Goal: Information Seeking & Learning: Learn about a topic

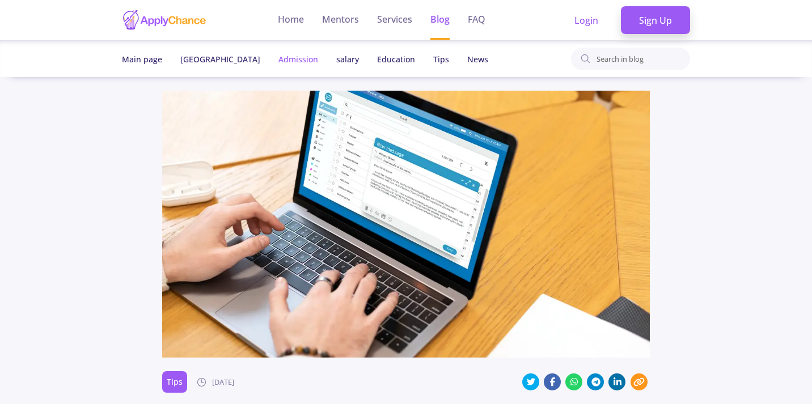
click at [279, 54] on link "Admission" at bounding box center [299, 59] width 40 height 11
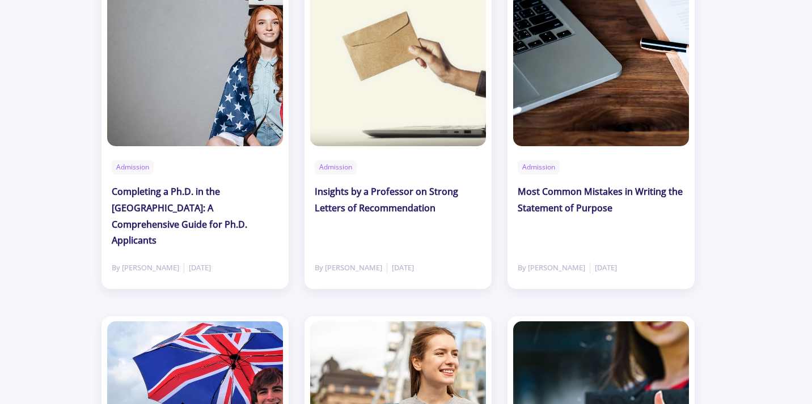
scroll to position [163, 0]
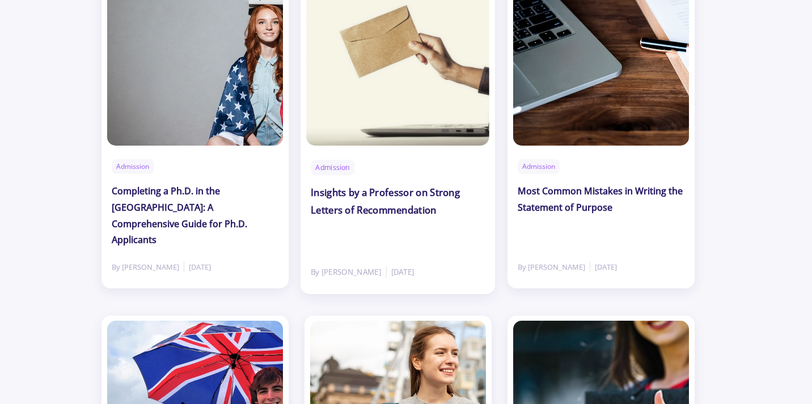
click at [389, 210] on h2 "Insights by a Professor on Strong Letters of Recommendation" at bounding box center [398, 202] width 174 height 34
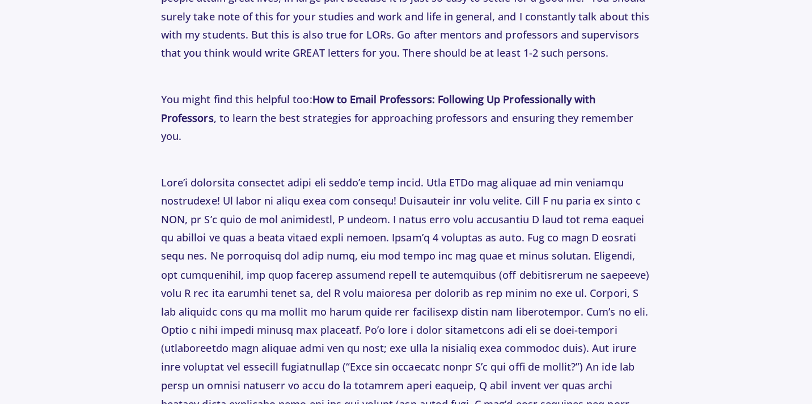
scroll to position [1173, 0]
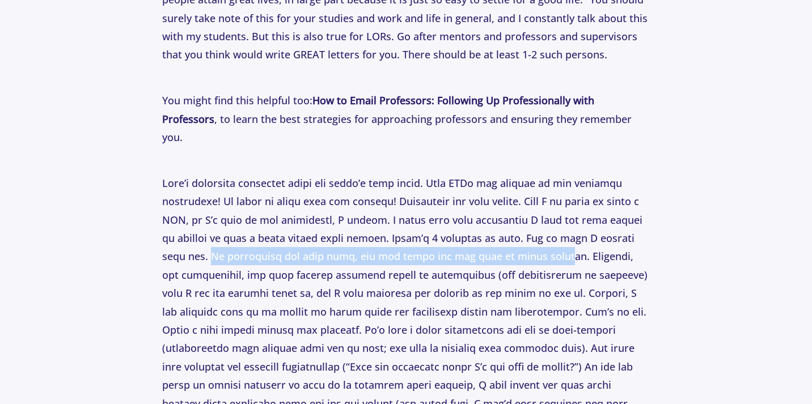
drag, startPoint x: 163, startPoint y: 232, endPoint x: 496, endPoint y: 239, distance: 333.0
click at [496, 239] on span at bounding box center [405, 330] width 487 height 308
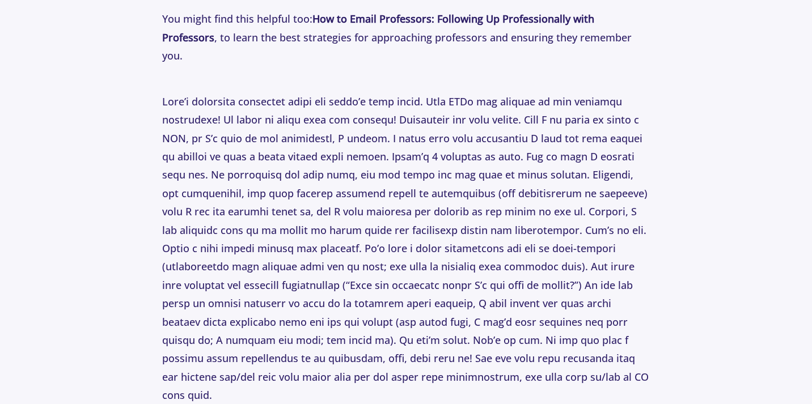
scroll to position [1282, 0]
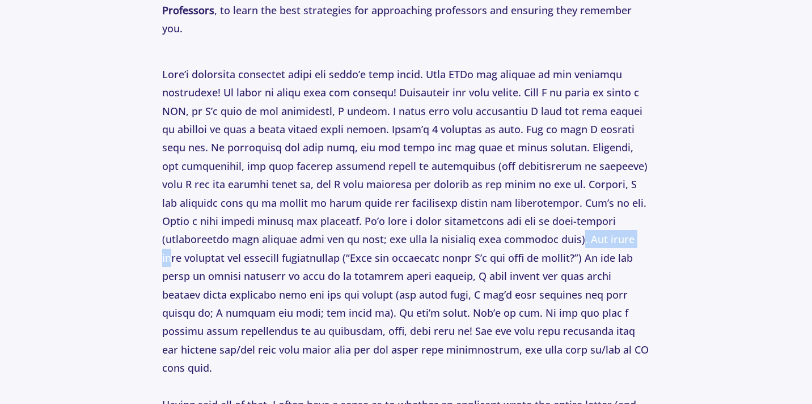
drag, startPoint x: 394, startPoint y: 221, endPoint x: 459, endPoint y: 221, distance: 65.8
click at [459, 221] on span at bounding box center [405, 222] width 487 height 308
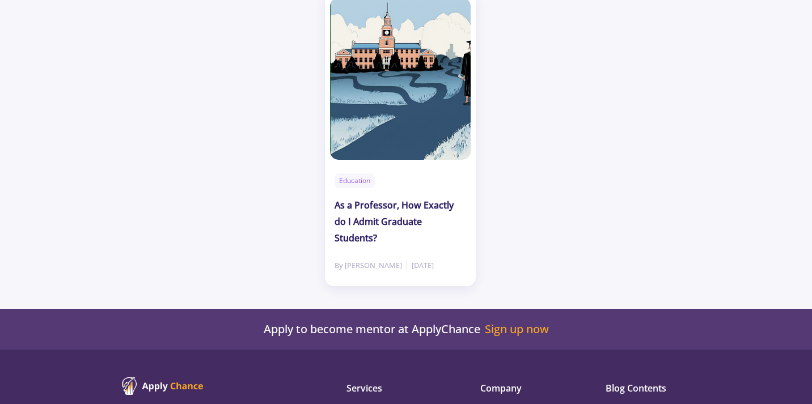
scroll to position [2393, 0]
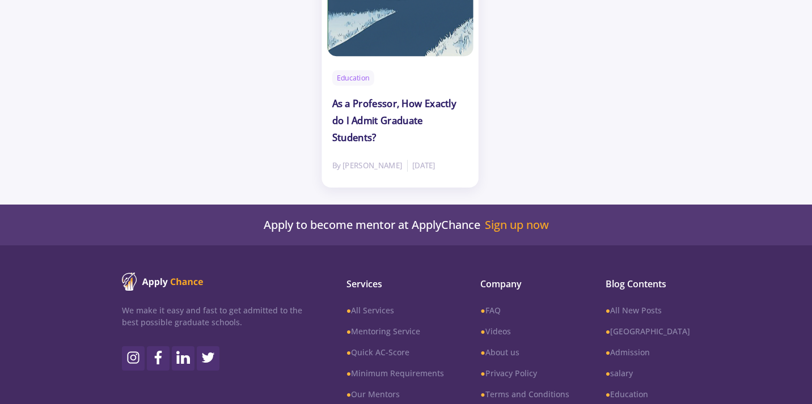
click at [388, 95] on h2 "As a Professor, How Exactly do I Admit Graduate Students?" at bounding box center [400, 120] width 136 height 51
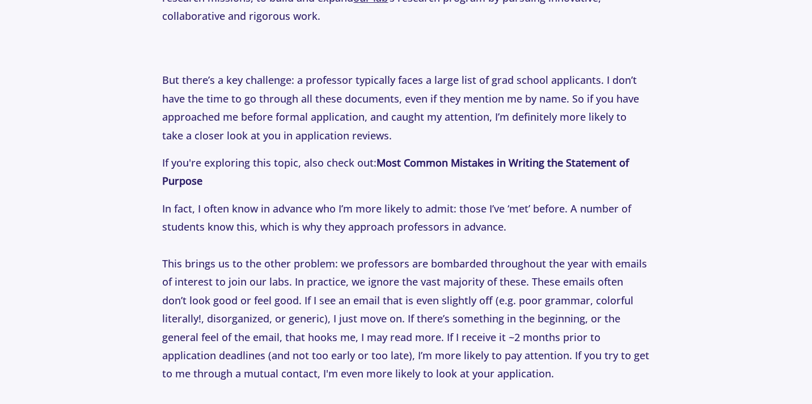
scroll to position [741, 0]
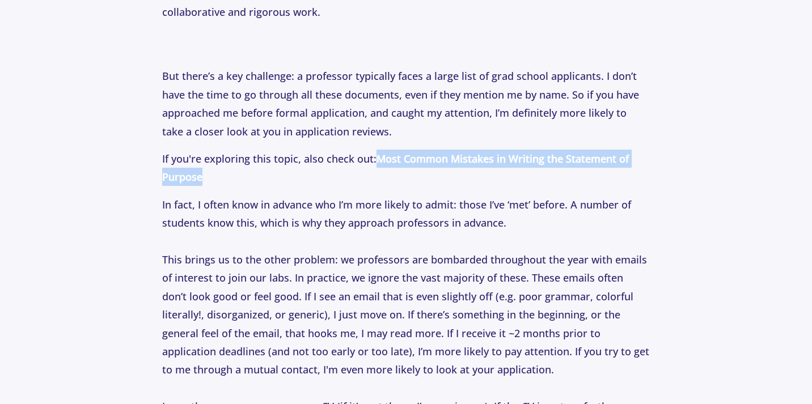
click at [399, 203] on span "In fact, I often know in advance who I’m more likely to admit: those I’ve ‘met’…" at bounding box center [396, 214] width 469 height 32
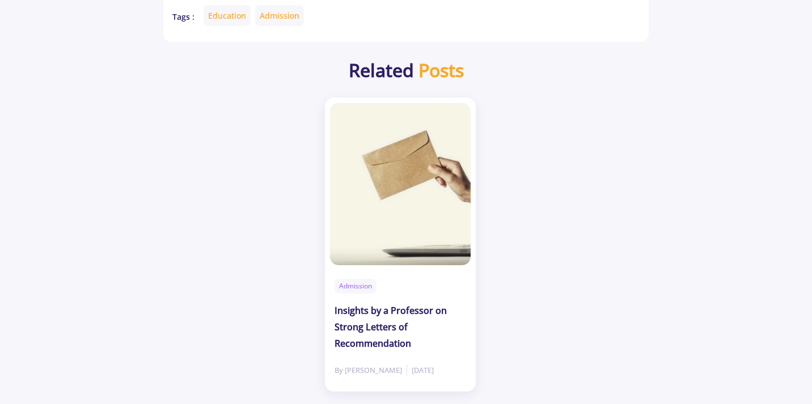
scroll to position [2718, 0]
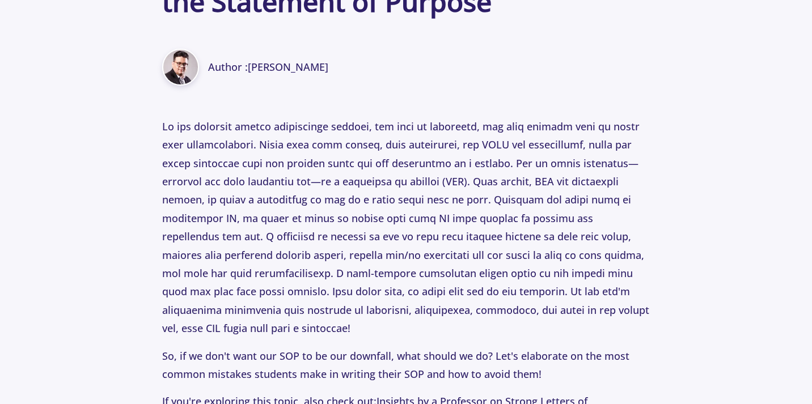
scroll to position [484, 0]
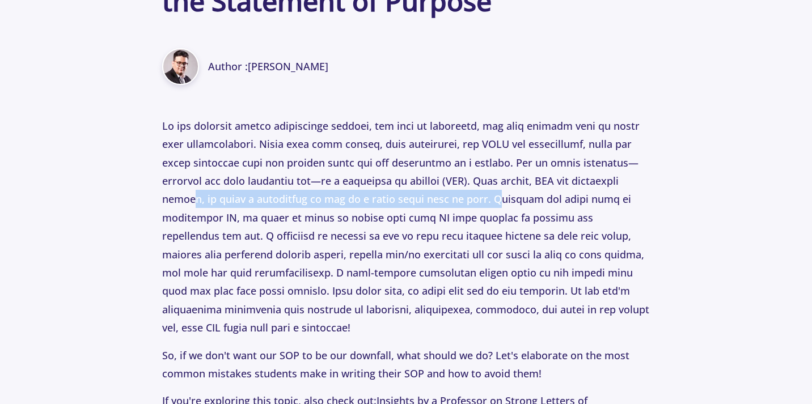
drag, startPoint x: 185, startPoint y: 199, endPoint x: 483, endPoint y: 199, distance: 298.4
click at [483, 199] on p at bounding box center [405, 227] width 487 height 221
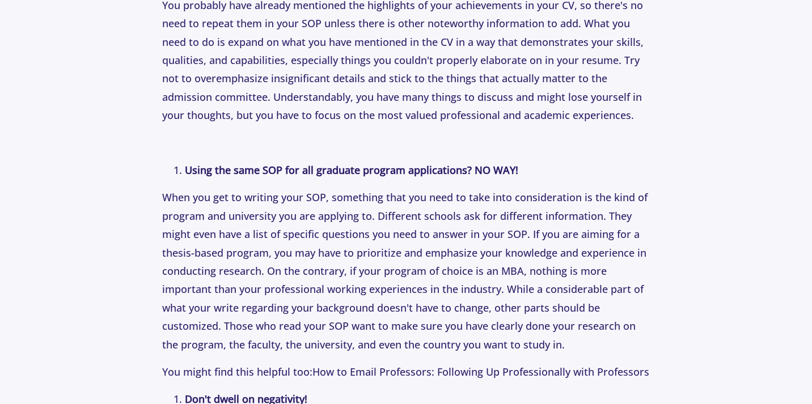
scroll to position [1375, 0]
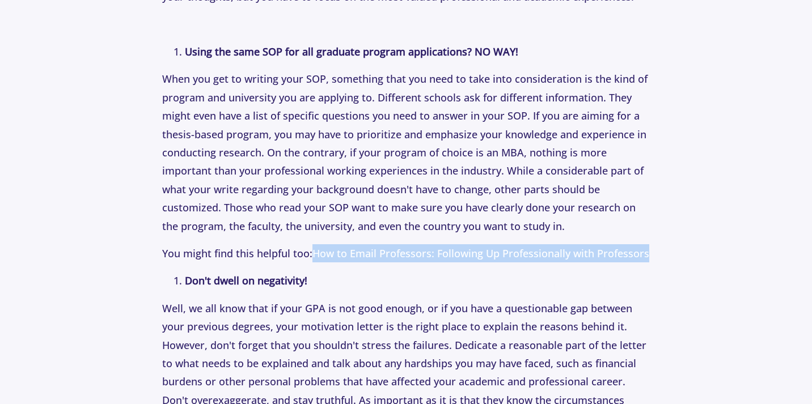
click at [407, 172] on p "When you get to writing your SOP, something that you need to take into consider…" at bounding box center [405, 153] width 487 height 166
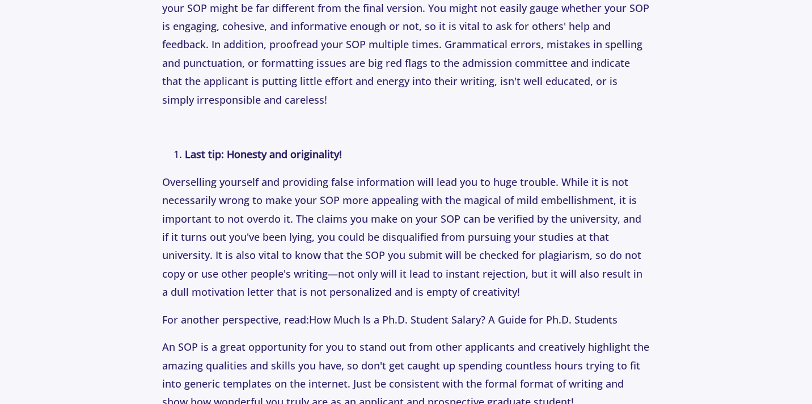
scroll to position [2172, 0]
click at [326, 172] on p "Overselling yourself and providing false information will lead you to huge trou…" at bounding box center [405, 236] width 487 height 129
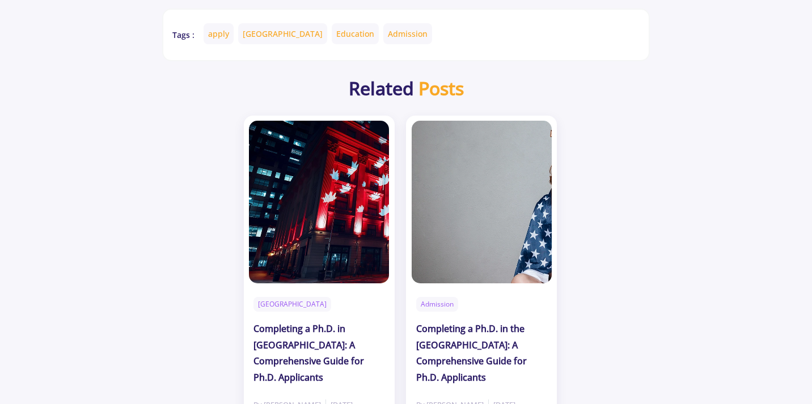
scroll to position [2602, 0]
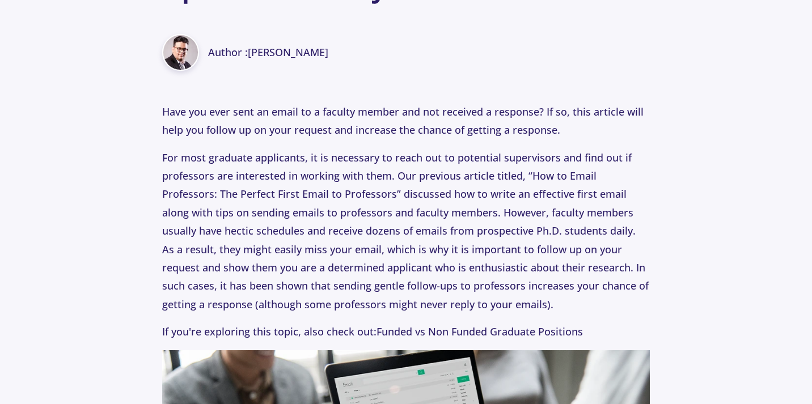
scroll to position [1036, 0]
